Goal: Information Seeking & Learning: Learn about a topic

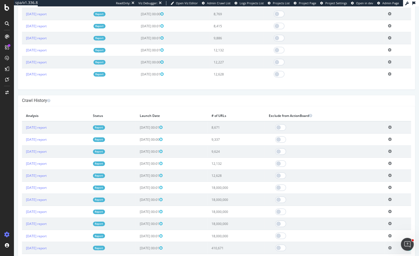
scroll to position [254, 0]
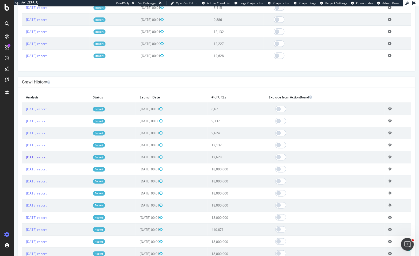
click at [44, 159] on link "[DATE] report" at bounding box center [36, 157] width 21 height 5
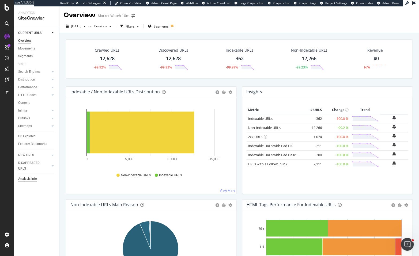
click at [27, 177] on div "Analysis Info" at bounding box center [27, 179] width 19 height 6
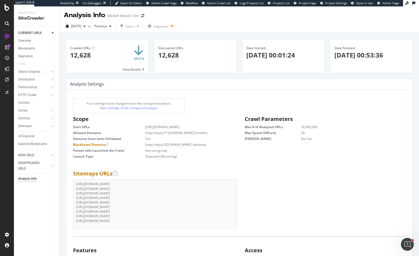
scroll to position [82, 157]
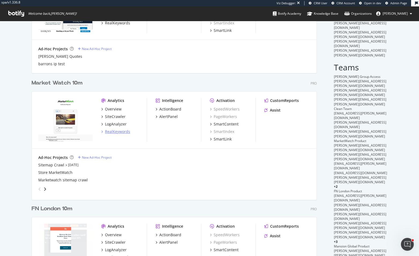
scroll to position [100, 0]
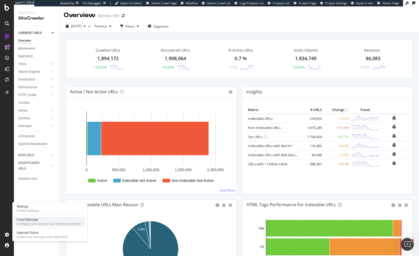
click at [27, 224] on div "Configure and access your website analyses" at bounding box center [49, 224] width 64 height 4
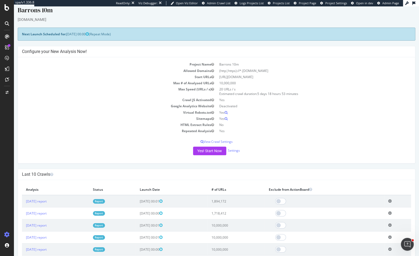
scroll to position [46, 0]
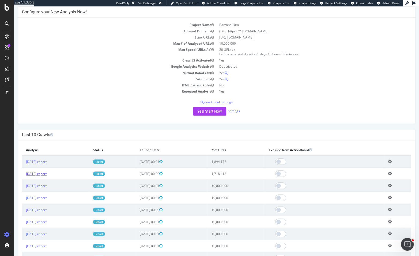
click at [42, 174] on link "[DATE] report" at bounding box center [36, 174] width 21 height 5
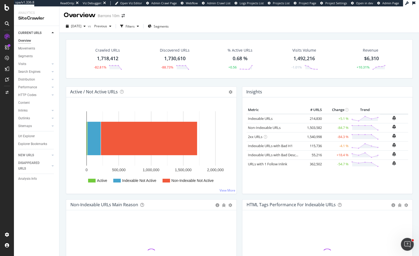
click at [35, 178] on div "Analysis Info" at bounding box center [27, 179] width 19 height 6
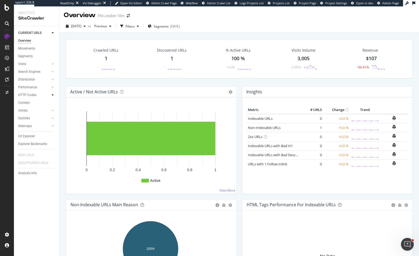
click at [55, 95] on div at bounding box center [52, 94] width 5 height 5
drag, startPoint x: 33, startPoint y: 104, endPoint x: 206, endPoint y: 97, distance: 173.6
click at [33, 103] on div "Top Charts" at bounding box center [29, 103] width 16 height 6
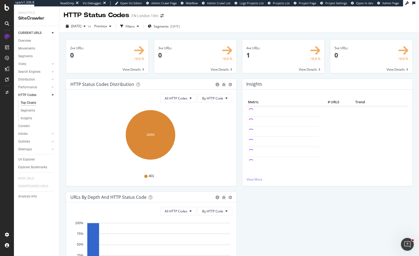
click at [29, 117] on div "Insights" at bounding box center [27, 119] width 12 height 6
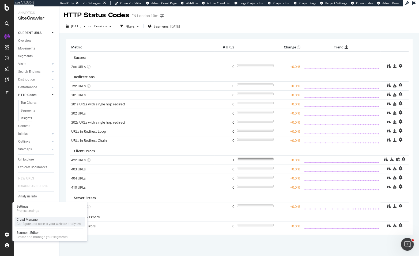
click at [29, 219] on div "Crawl Manager" at bounding box center [49, 220] width 64 height 4
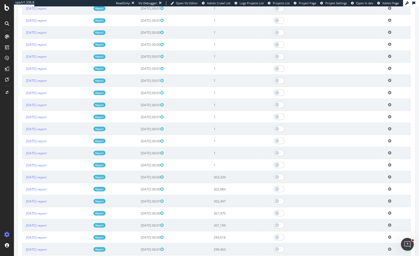
scroll to position [428, 0]
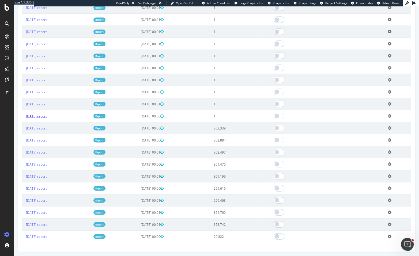
click at [46, 116] on link "2024 May. 31st report" at bounding box center [36, 116] width 21 height 5
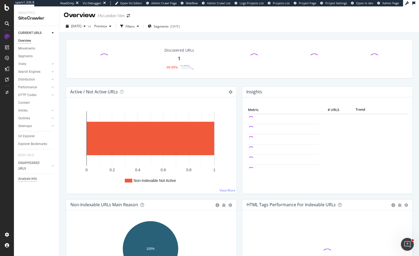
click at [30, 178] on div "Analysis Info" at bounding box center [27, 179] width 19 height 6
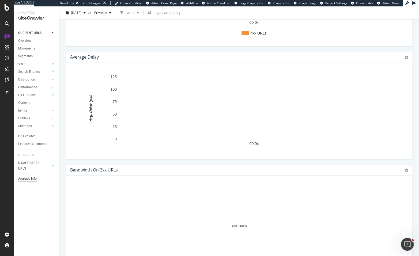
scroll to position [443, 0]
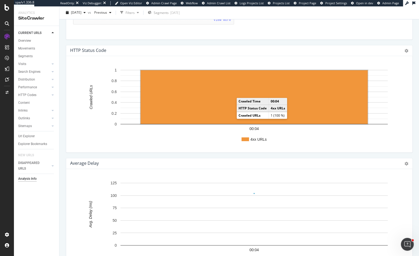
click at [234, 103] on rect "A chart." at bounding box center [254, 97] width 227 height 54
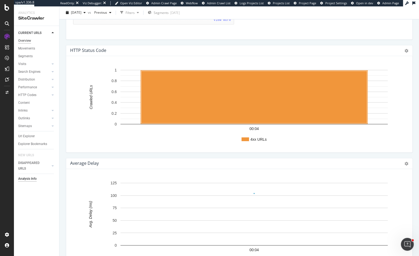
click at [29, 40] on div "Overview" at bounding box center [24, 41] width 13 height 6
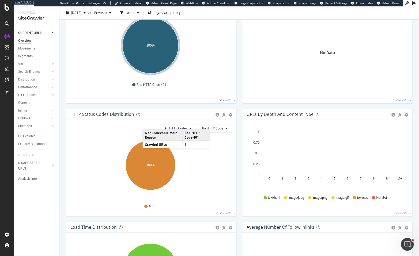
scroll to position [259, 0]
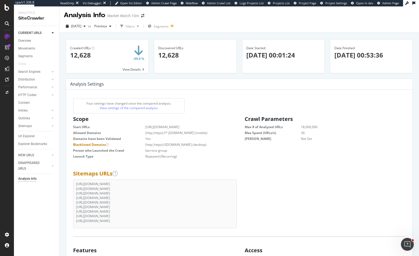
scroll to position [82, 157]
